Goal: Task Accomplishment & Management: Complete application form

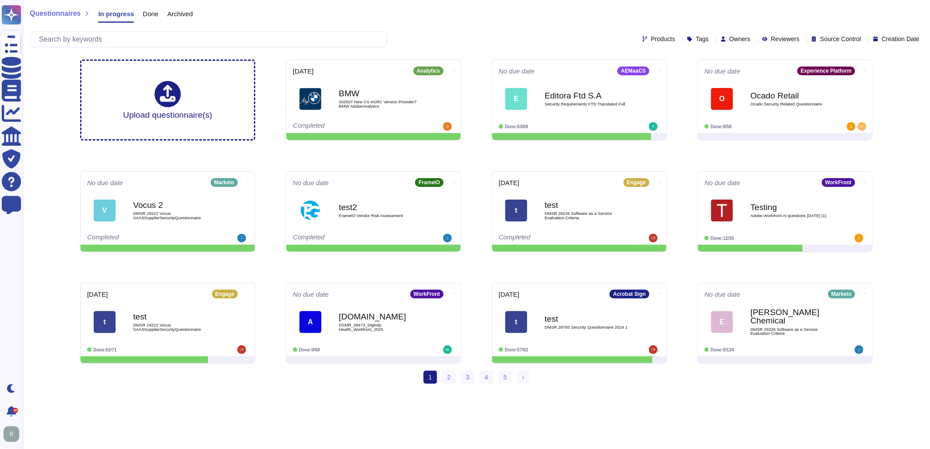
click at [345, 391] on html "Questionnaires Knowledge Base Documents Analytics CAIQ / SIG Trust Center Help …" at bounding box center [465, 195] width 930 height 391
click at [754, 40] on icon at bounding box center [754, 40] width 0 height 0
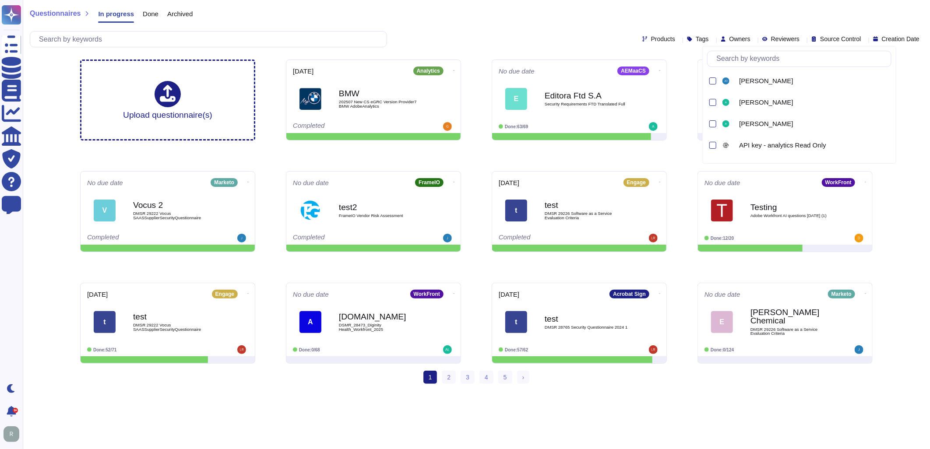
click at [726, 55] on input "text" at bounding box center [801, 58] width 179 height 15
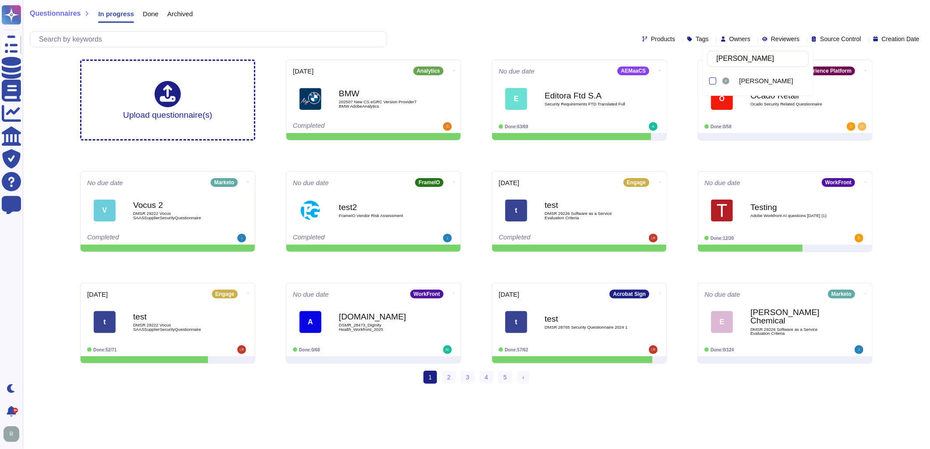
type input "[PERSON_NAME]"
click at [767, 84] on span "[PERSON_NAME]" at bounding box center [766, 81] width 54 height 8
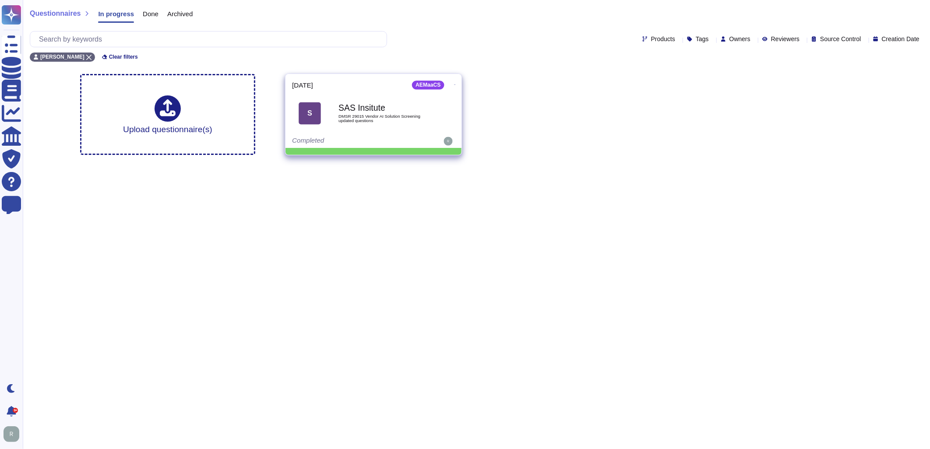
click at [395, 127] on div "SAS Insitute DMSR 29015 Vendor AI Solution Screening updated questions" at bounding box center [382, 112] width 88 height 35
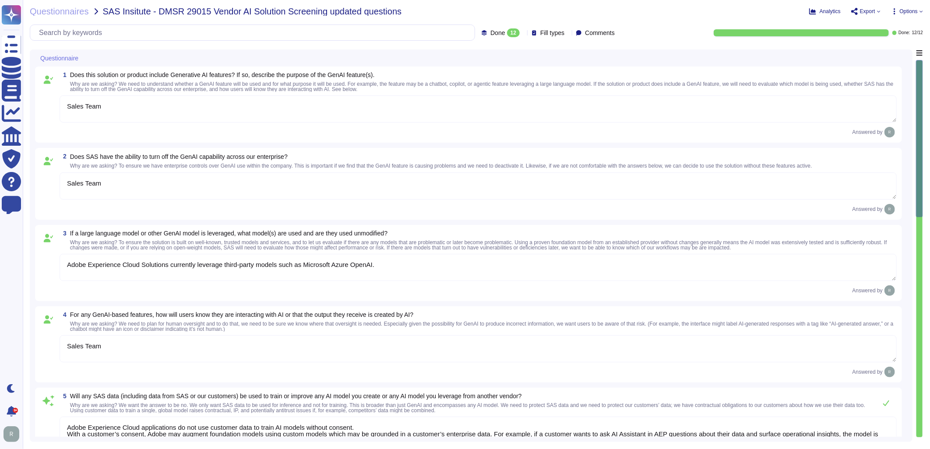
type textarea "Sales Team"
type textarea "Adobe Experience Cloud Solutions currently leverage third-party models such as …"
type textarea "Sales Team"
type textarea "Adobe Experience Cloud applications do not use customer data to train AI models…"
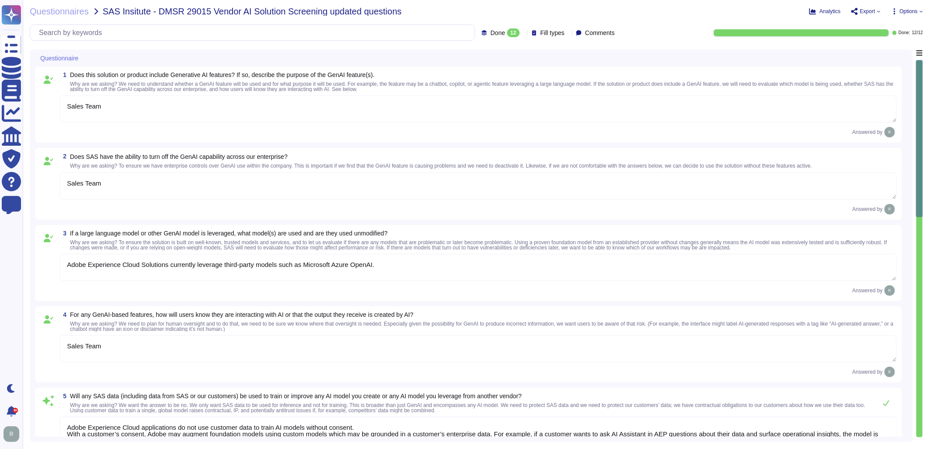
type textarea "Adobe’s approach to reliability includes multilayered testing, evaluation, and …"
type textarea "Adobe may use customer-specific data such as profiles, segments, and operationa…"
click at [195, 108] on textarea "Sales Team" at bounding box center [478, 108] width 837 height 27
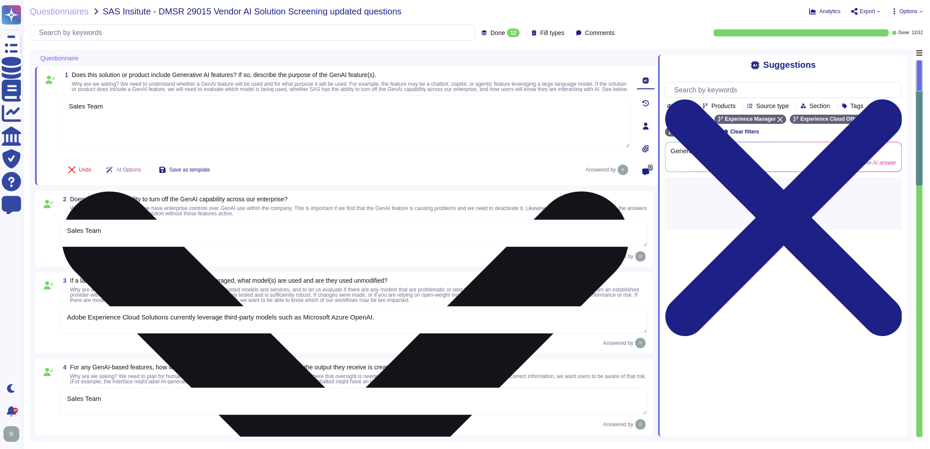
click at [186, 108] on textarea "Sales Team" at bounding box center [345, 121] width 569 height 53
